Goal: Transaction & Acquisition: Register for event/course

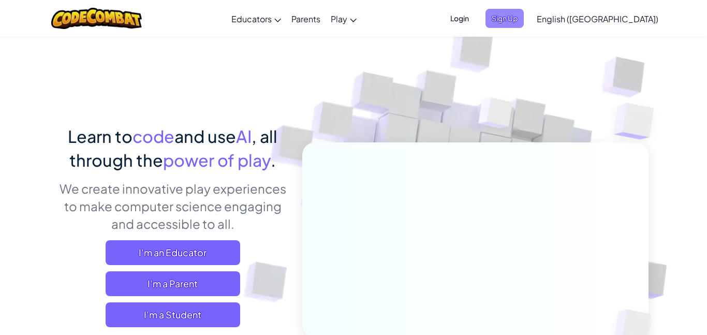
click at [524, 21] on span "Sign Up" at bounding box center [504, 18] width 38 height 19
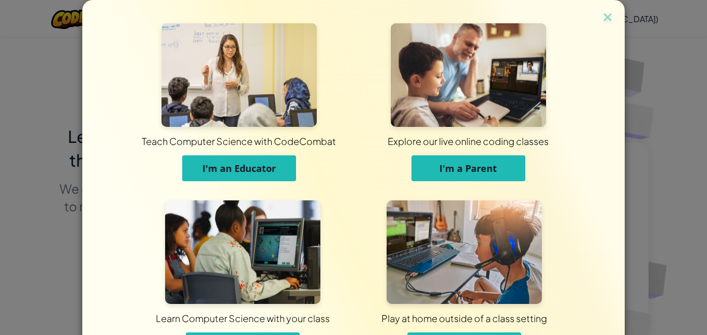
scroll to position [21, 0]
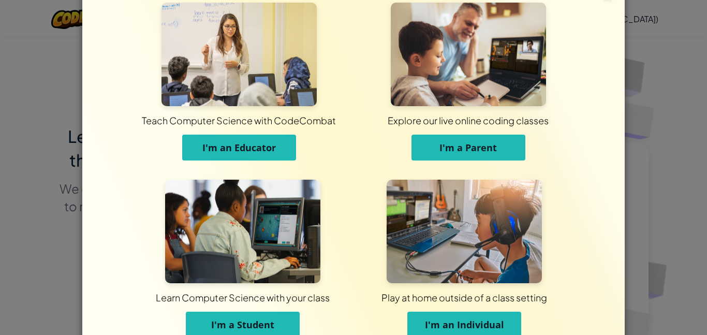
click at [216, 315] on button "I'm a Student" at bounding box center [243, 324] width 114 height 26
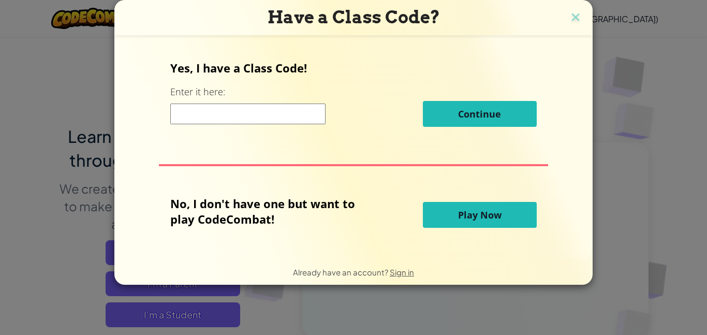
scroll to position [0, 0]
click at [242, 123] on input at bounding box center [247, 113] width 155 height 21
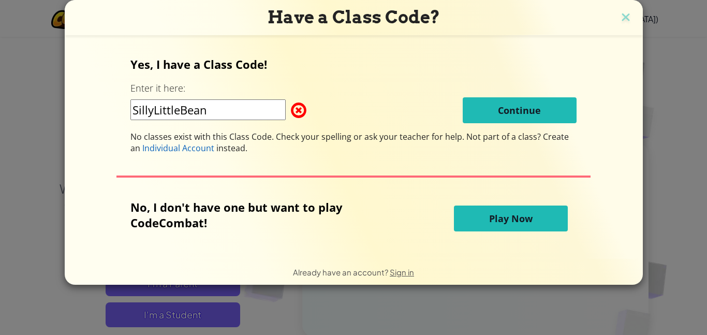
click at [176, 112] on input "SillyLittleBean" at bounding box center [207, 109] width 155 height 21
type input "SillyLastBean"
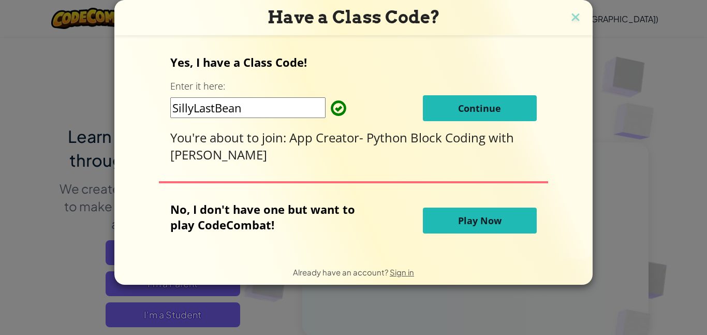
click at [448, 110] on button "Continue" at bounding box center [480, 108] width 114 height 26
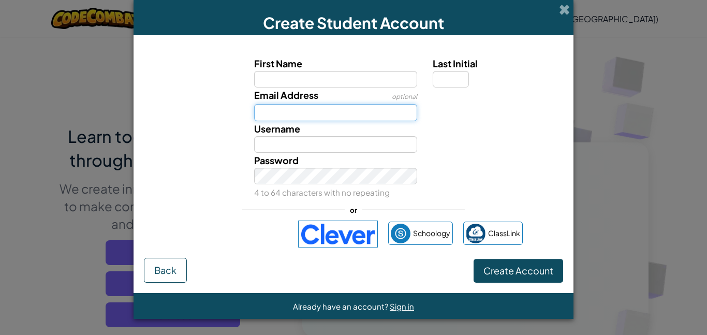
click at [378, 117] on input "Email Address" at bounding box center [335, 112] width 163 height 17
click at [400, 304] on span "Sign in" at bounding box center [402, 306] width 24 height 10
